Goal: Book appointment/travel/reservation: Book appointment/travel/reservation

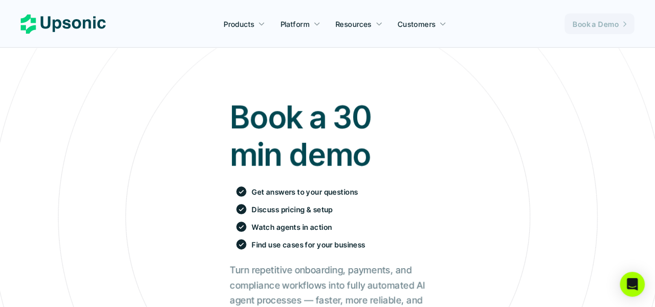
click at [583, 26] on p "Book a Demo" at bounding box center [596, 24] width 46 height 11
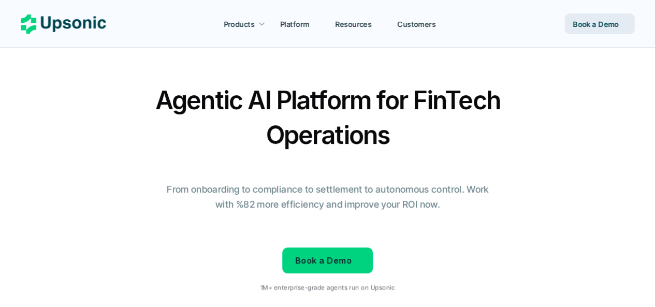
click at [347, 256] on p "Book a Demo" at bounding box center [323, 260] width 56 height 15
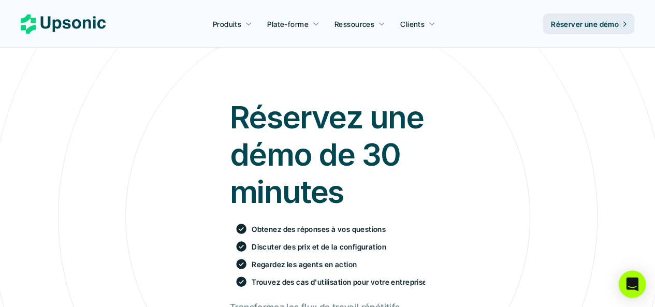
click at [631, 284] on icon "Open Intercom Messenger" at bounding box center [632, 284] width 12 height 13
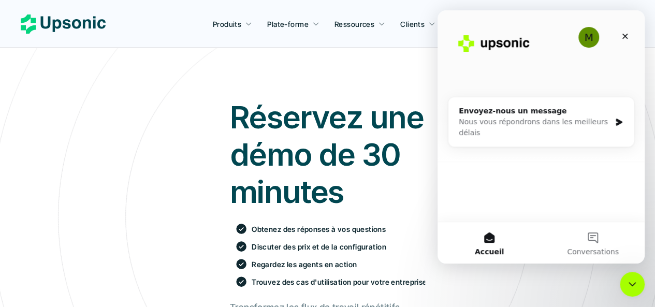
click at [251, 70] on icon at bounding box center [327, 217] width 951 height 951
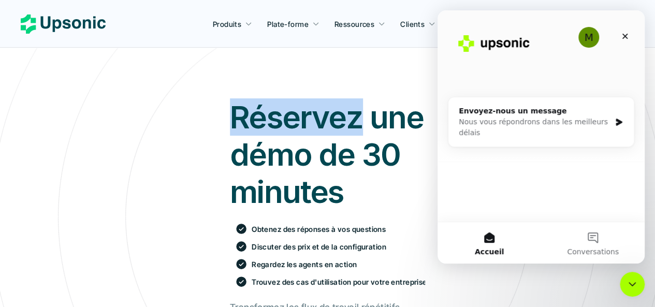
click at [173, 75] on icon at bounding box center [327, 218] width 952 height 952
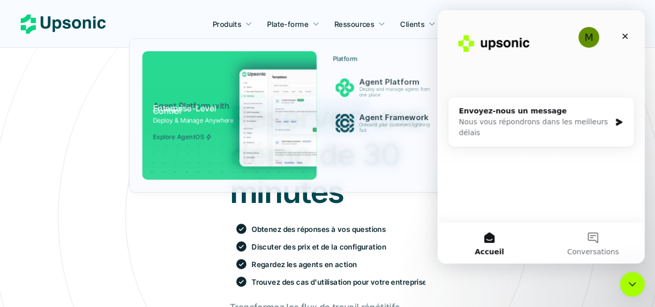
click at [284, 20] on font "Plate-forme" at bounding box center [287, 24] width 41 height 9
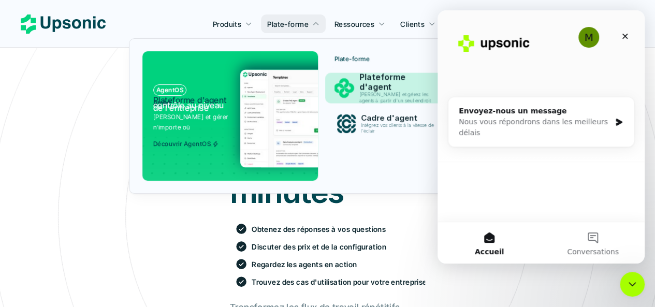
click at [405, 92] on font "Déployez et gérez les agents à partir d'un seul endroit" at bounding box center [394, 98] width 71 height 12
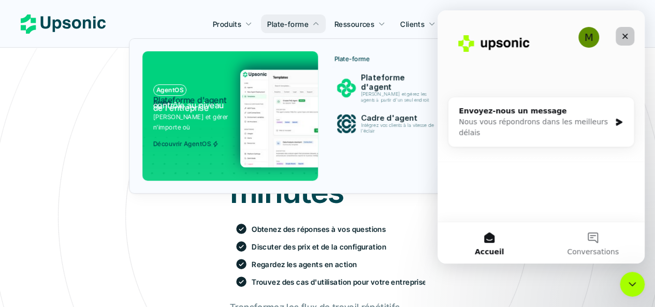
click at [625, 37] on icon "Fermer" at bounding box center [625, 37] width 6 height 6
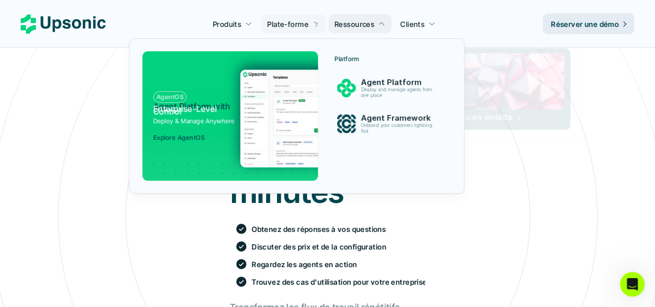
click at [301, 24] on font "Plate-forme" at bounding box center [287, 24] width 41 height 9
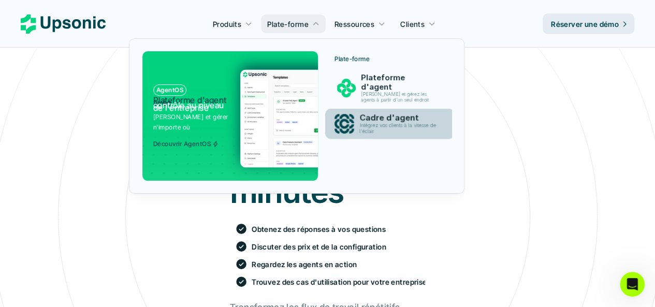
click at [376, 123] on font "Intégrez vos clients à la vitesse de l'éclair" at bounding box center [398, 128] width 78 height 12
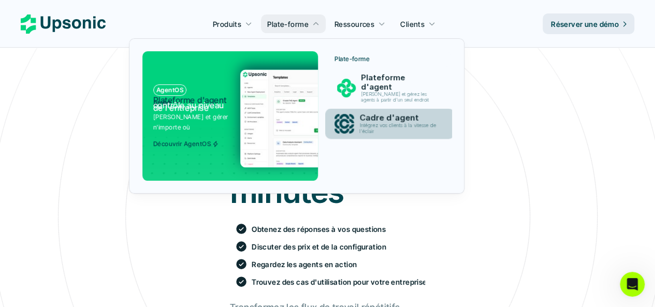
click at [376, 123] on font "Intégrez vos clients à la vitesse de l'éclair" at bounding box center [398, 128] width 78 height 12
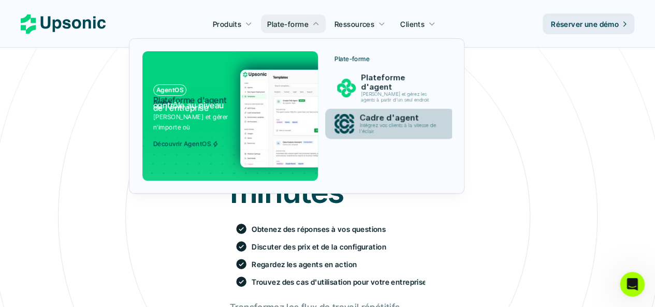
click at [376, 123] on font "Intégrez vos clients à la vitesse de l'éclair" at bounding box center [398, 128] width 78 height 12
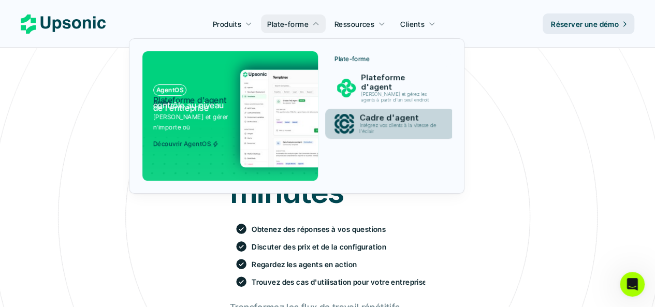
click at [376, 123] on font "Intégrez vos clients à la vitesse de l'éclair" at bounding box center [398, 128] width 78 height 12
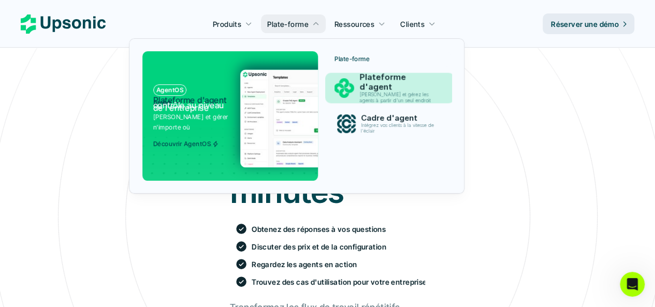
click at [379, 92] on font "Déployez et gérez les agents à partir d'un seul endroit" at bounding box center [394, 98] width 71 height 12
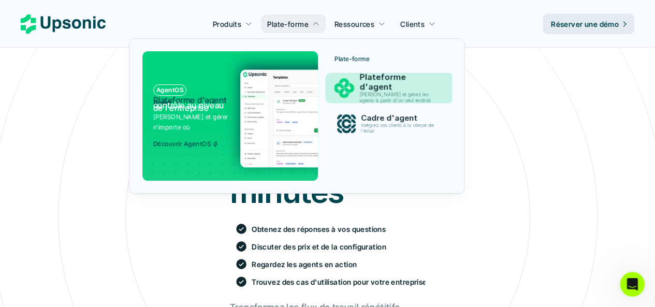
click at [379, 92] on font "Déployez et gérez les agents à partir d'un seul endroit" at bounding box center [394, 98] width 71 height 12
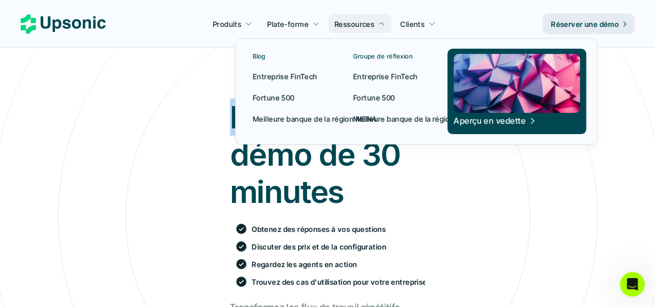
click at [359, 25] on font "Ressources" at bounding box center [355, 24] width 40 height 9
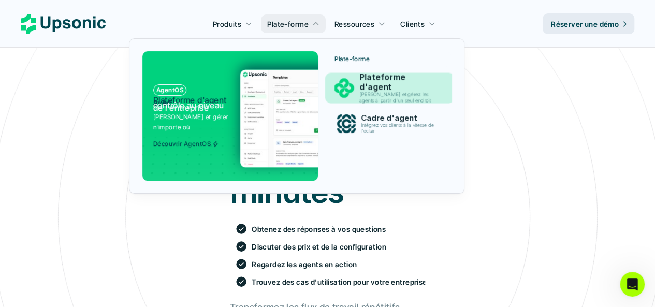
click at [380, 78] on link "Plateforme d'agent Déployez et gérez les agents à partir d'un seul endroit" at bounding box center [389, 88] width 129 height 31
click at [380, 78] on font "Plateforme d'agent" at bounding box center [383, 82] width 48 height 20
click at [385, 75] on link "Plateforme d'agent Déployez et gérez les agents à partir d'un seul endroit" at bounding box center [389, 88] width 129 height 31
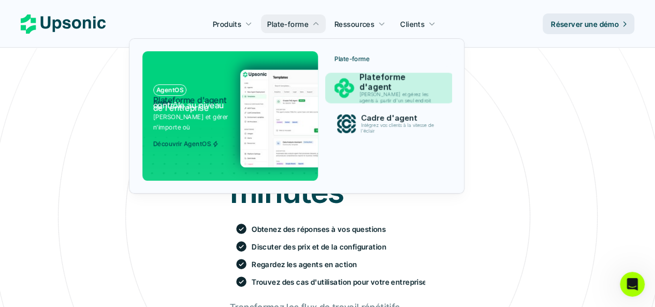
click at [385, 75] on link "Plateforme d'agent Déployez et gérez les agents à partir d'un seul endroit" at bounding box center [389, 88] width 129 height 31
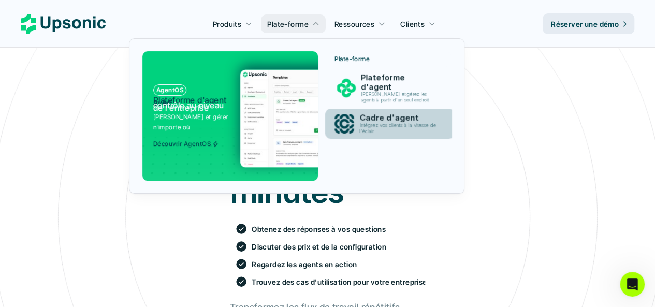
click at [391, 126] on font "Intégrez vos clients à la vitesse de l'éclair" at bounding box center [398, 128] width 78 height 12
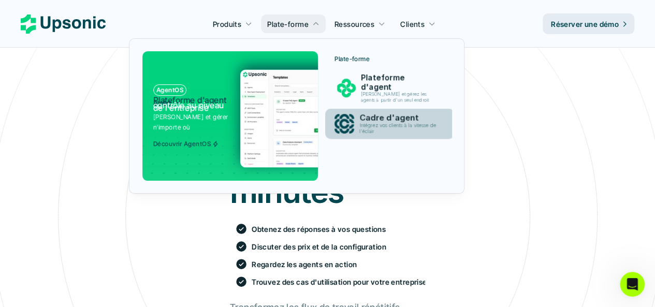
click at [391, 126] on font "Intégrez vos clients à la vitesse de l'éclair" at bounding box center [398, 128] width 78 height 12
drag, startPoint x: 391, startPoint y: 126, endPoint x: 365, endPoint y: 96, distance: 40.3
click at [365, 96] on div "Plate-forme Plateforme d'agent Déployez et gérez les agents à partir d'un seul …" at bounding box center [389, 97] width 123 height 93
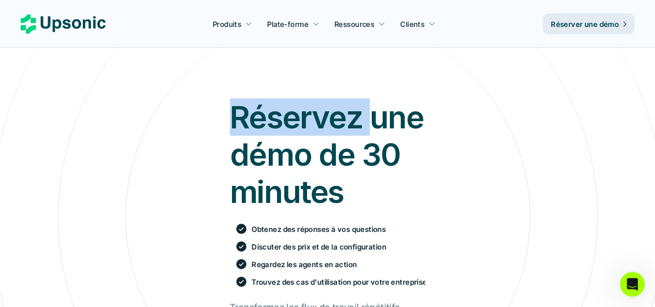
click at [229, 21] on font "Produits" at bounding box center [227, 24] width 28 height 9
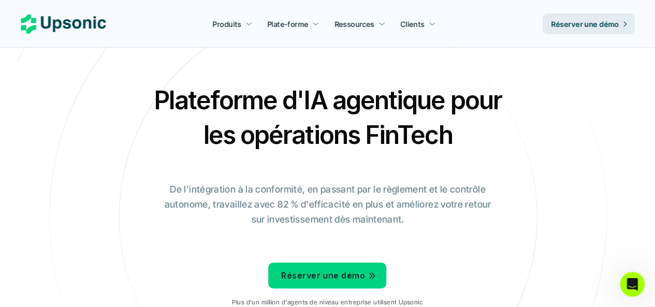
click at [82, 37] on nav "Produits Plate-forme Ressources Clients Réserver une démo" at bounding box center [327, 24] width 655 height 48
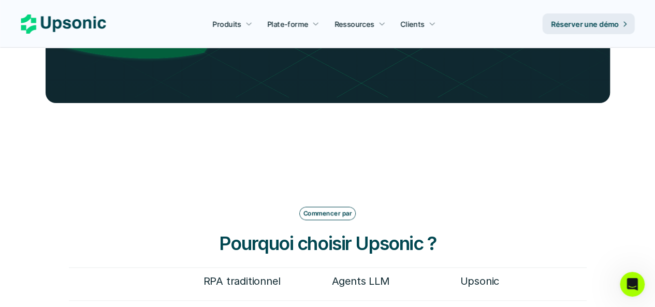
scroll to position [2610, 0]
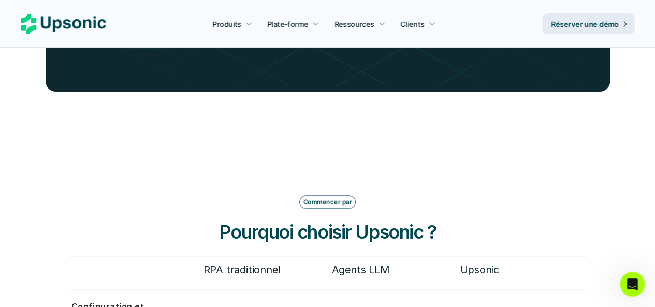
click at [337, 201] on font "Commencer par" at bounding box center [327, 202] width 48 height 8
click at [320, 199] on font "Commencer par" at bounding box center [327, 202] width 48 height 8
drag, startPoint x: 320, startPoint y: 199, endPoint x: 341, endPoint y: 204, distance: 22.2
click at [341, 204] on font "Commencer par" at bounding box center [327, 202] width 48 height 8
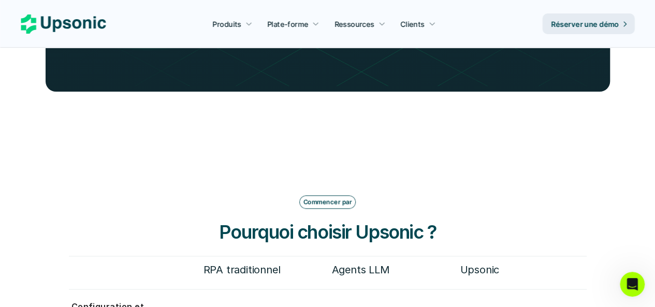
click at [341, 204] on font "Commencer par" at bounding box center [327, 202] width 48 height 8
drag, startPoint x: 416, startPoint y: 274, endPoint x: 502, endPoint y: 274, distance: 85.4
click at [502, 274] on div "RPA traditionnel Agents LLM Upsonic" at bounding box center [395, 270] width 383 height 18
click at [498, 274] on font "Upsonic" at bounding box center [479, 270] width 39 height 12
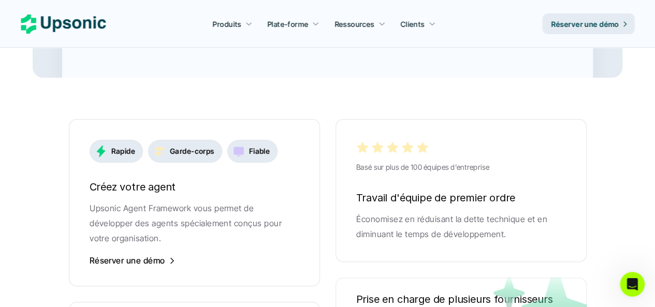
scroll to position [2009, 0]
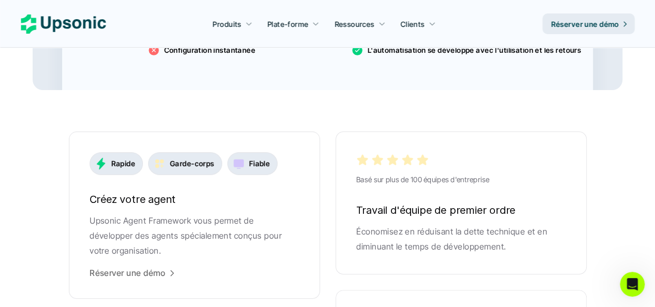
click at [140, 273] on font "Réserver une démo" at bounding box center [128, 273] width 76 height 10
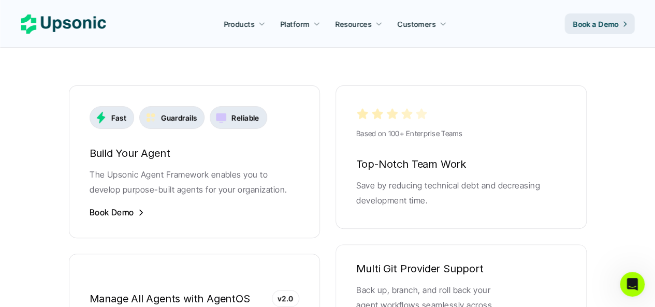
scroll to position [2070, 0]
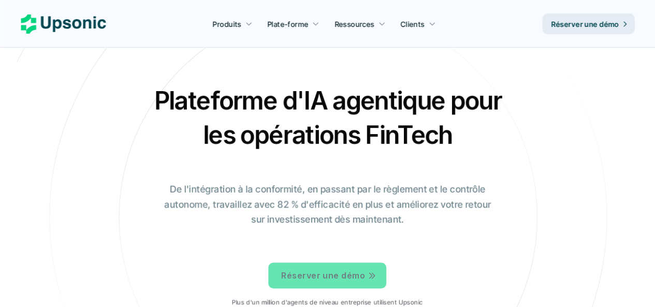
click at [321, 273] on font "Réserver une démo" at bounding box center [323, 275] width 84 height 10
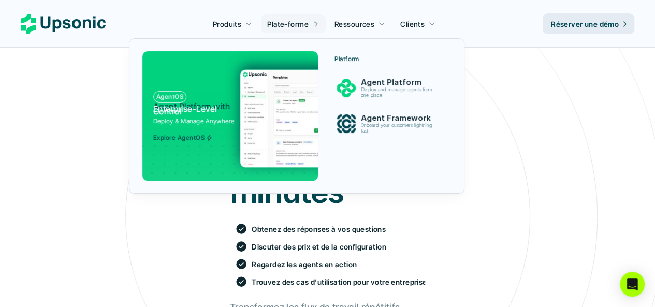
click at [287, 19] on p "Plate-forme" at bounding box center [287, 24] width 41 height 11
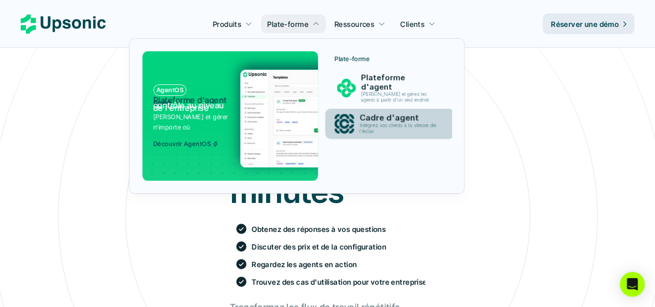
click at [390, 125] on font "Intégrez vos clients à la vitesse de l'éclair" at bounding box center [398, 128] width 78 height 12
click at [389, 127] on font "Intégrez vos clients à la vitesse de l'éclair" at bounding box center [398, 128] width 78 height 12
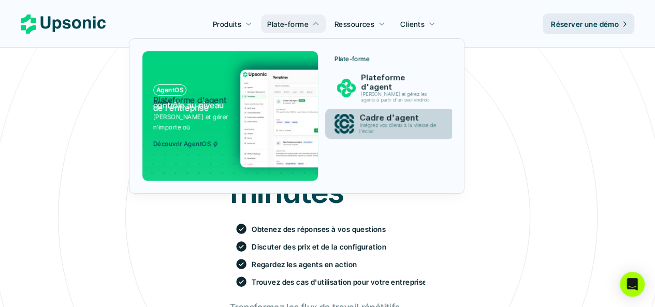
click at [389, 127] on font "Intégrez vos clients à la vitesse de l'éclair" at bounding box center [398, 128] width 78 height 12
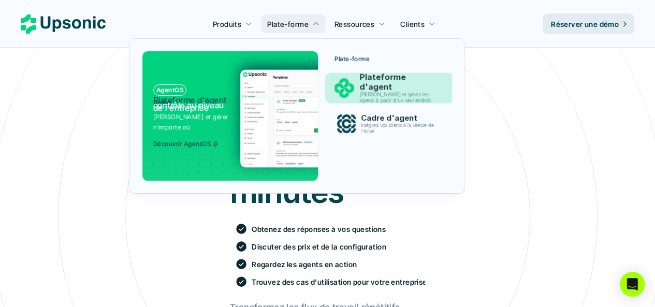
click at [388, 86] on font "Plateforme d'agent" at bounding box center [383, 82] width 48 height 20
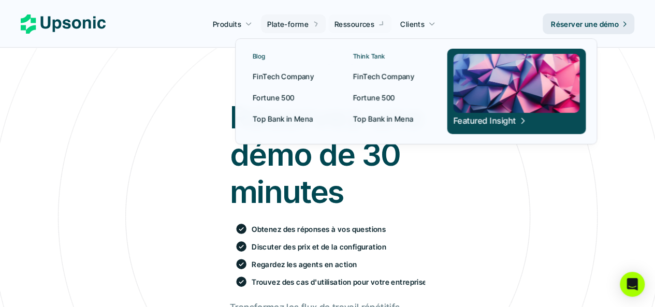
click at [380, 24] on icon at bounding box center [381, 24] width 10 height 10
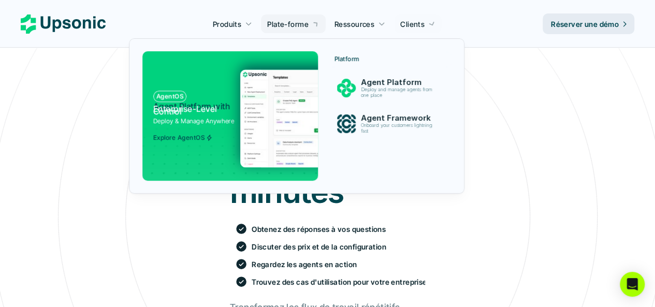
click at [304, 24] on font "Plate-forme" at bounding box center [287, 24] width 41 height 9
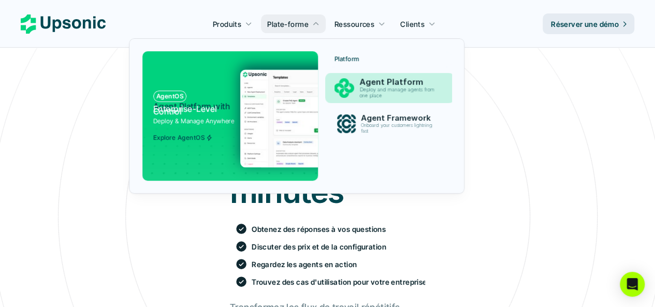
click at [365, 81] on p "Agent Platform" at bounding box center [399, 82] width 80 height 10
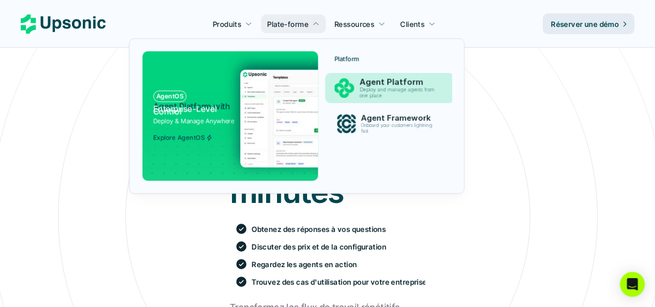
click at [365, 81] on p "Agent Platform" at bounding box center [399, 82] width 80 height 10
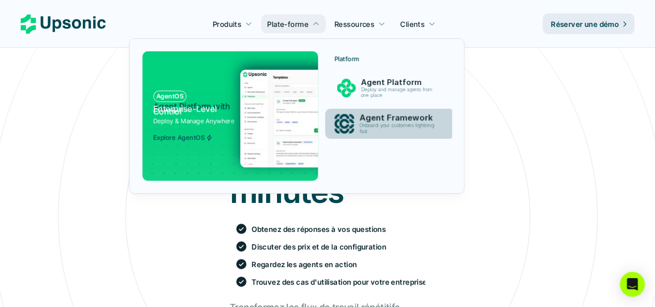
click at [378, 132] on p "Onboard your customers lightning fast" at bounding box center [398, 129] width 79 height 12
